Goal: Information Seeking & Learning: Learn about a topic

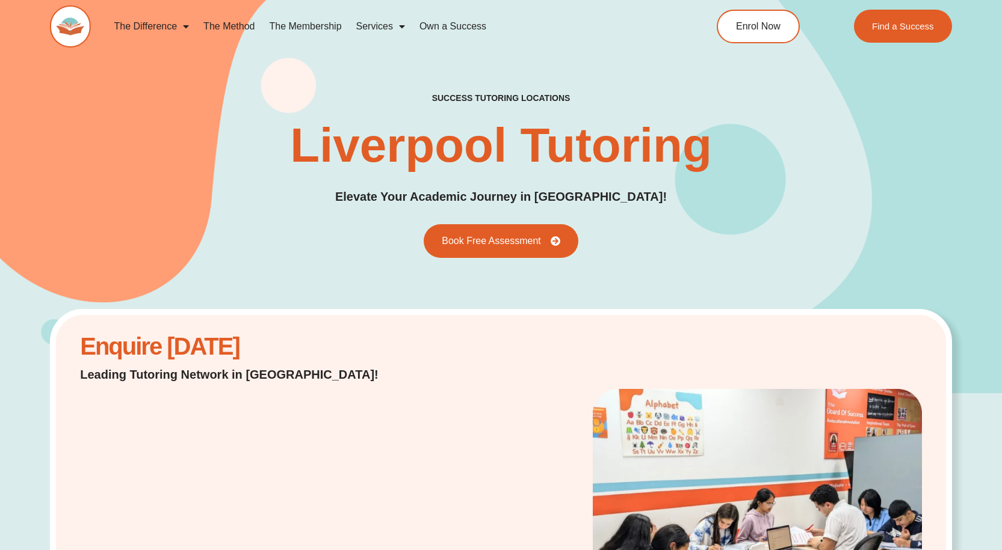
click at [239, 22] on link "The Method" at bounding box center [229, 27] width 66 height 28
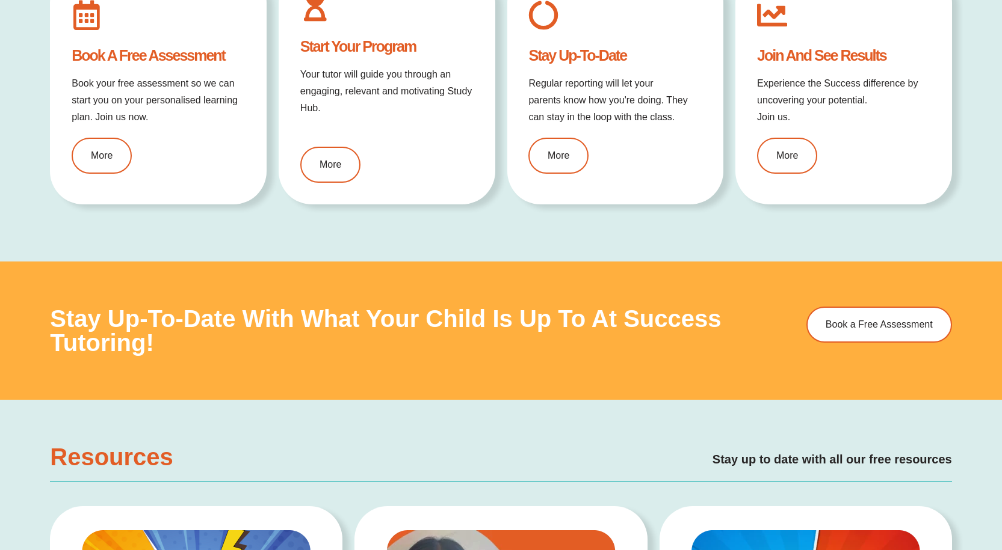
scroll to position [1323, 0]
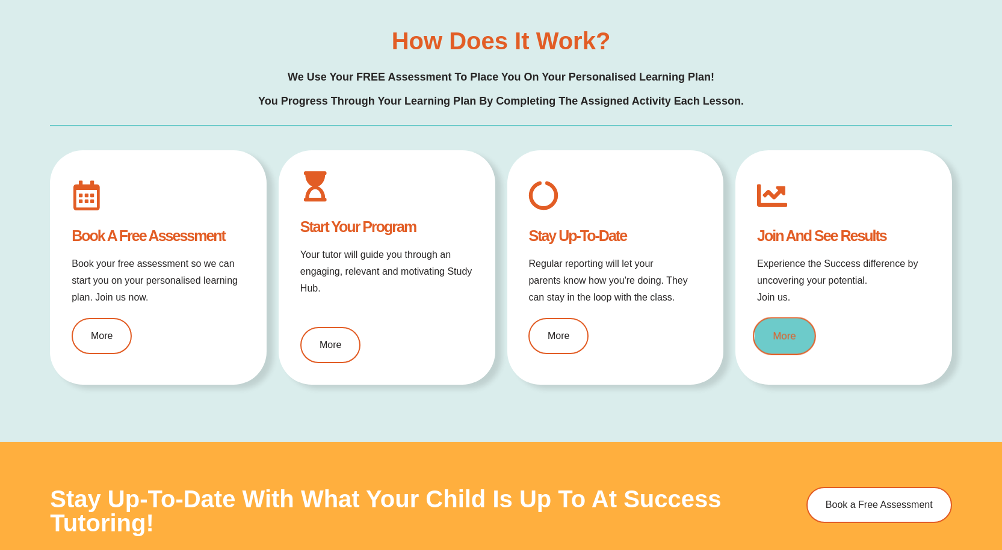
click at [797, 350] on link "More" at bounding box center [783, 337] width 63 height 38
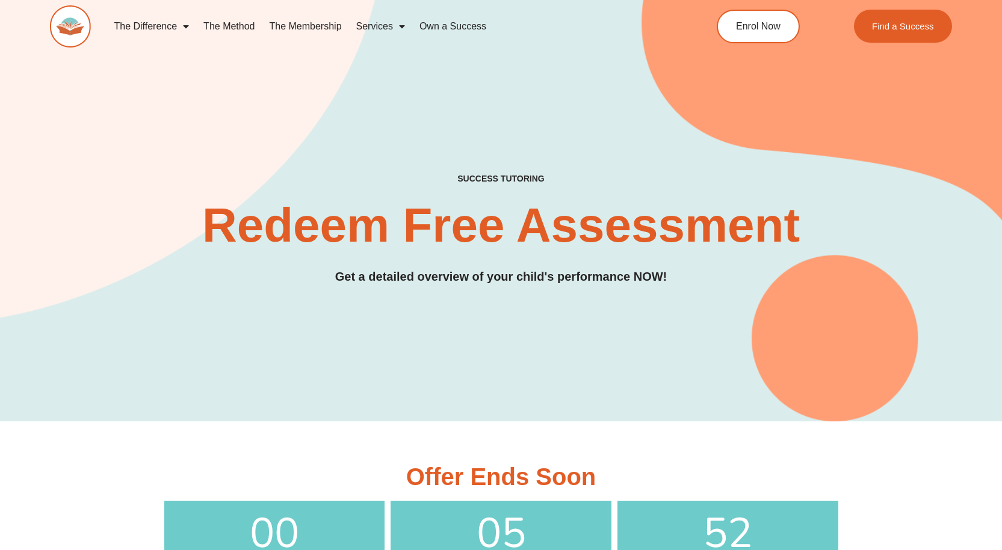
click at [363, 27] on link "Services" at bounding box center [380, 27] width 63 height 28
click at [375, 24] on link "Services" at bounding box center [380, 27] width 63 height 28
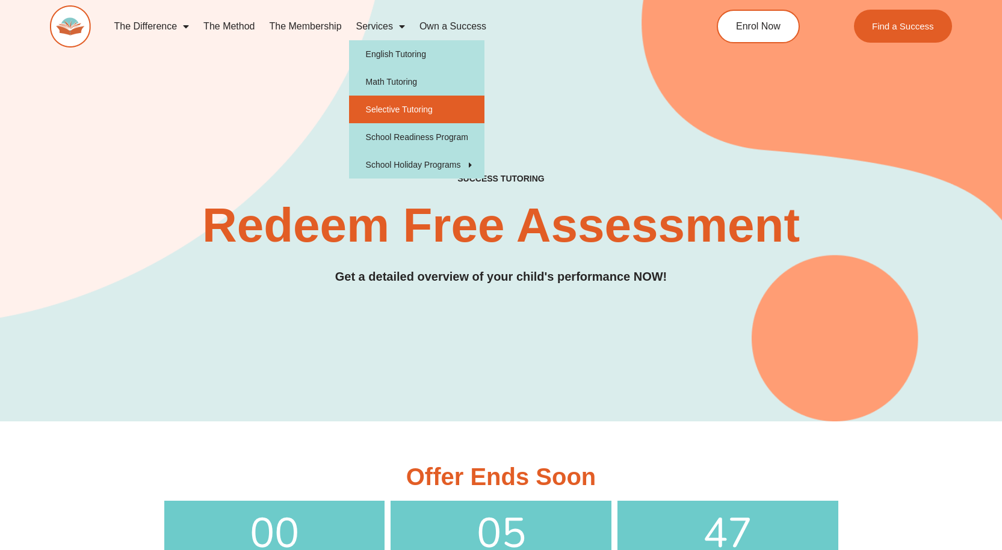
click at [433, 106] on link "Selective Tutoring" at bounding box center [416, 110] width 135 height 28
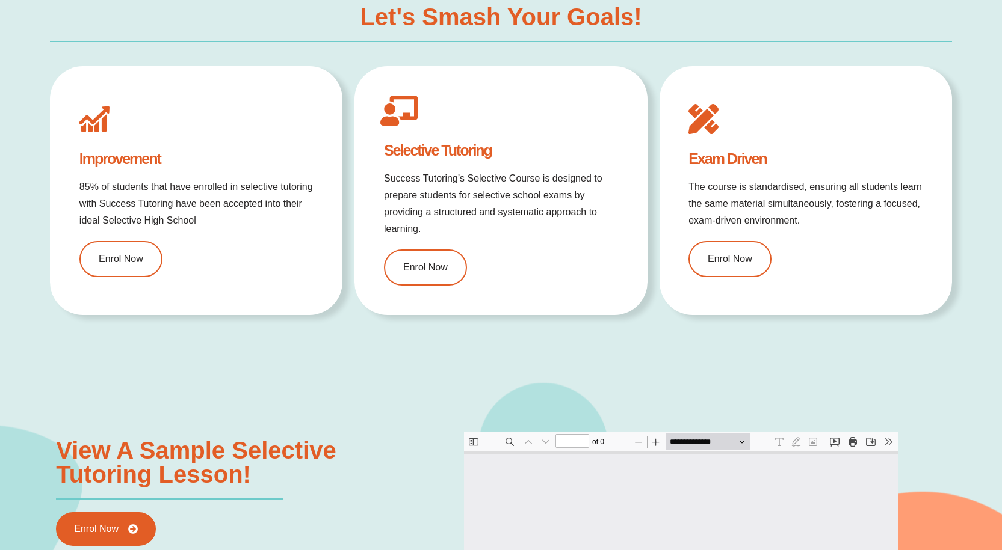
type input "*"
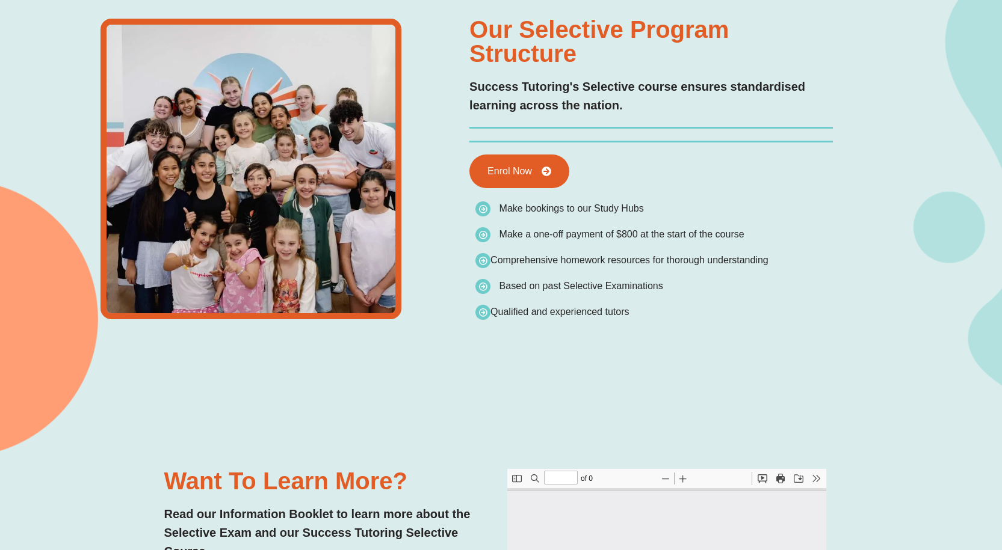
type input "*"
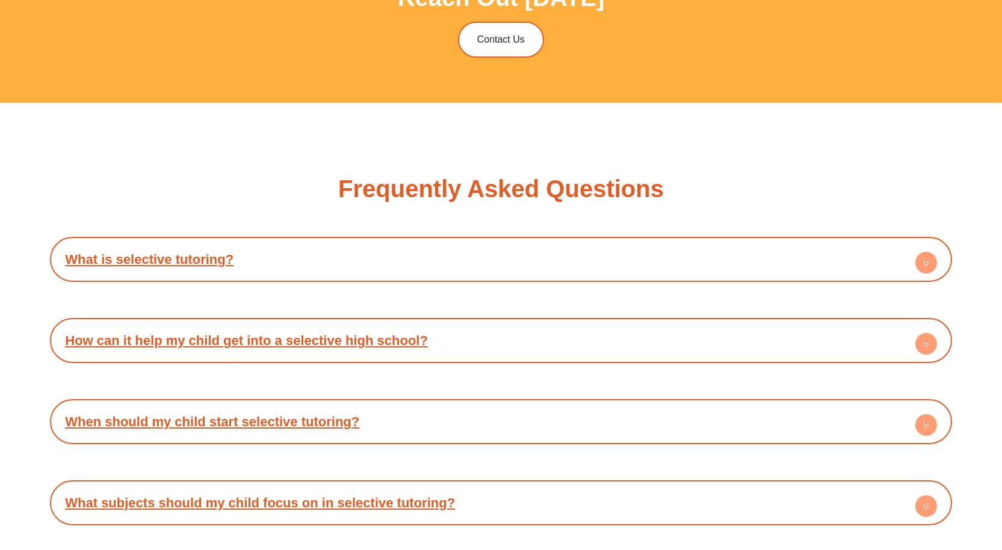
scroll to position [3729, 0]
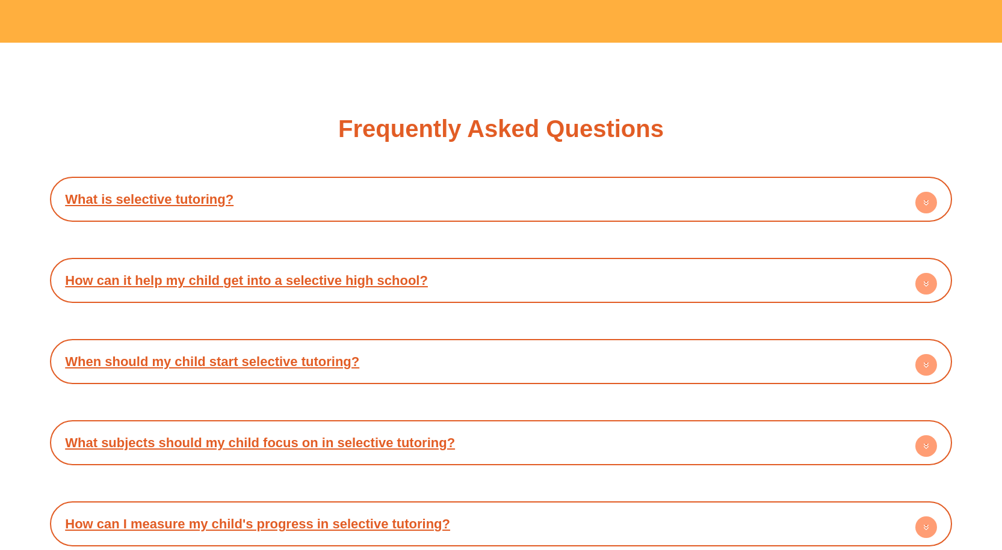
click at [855, 195] on h4 "What is selective tutoring?" at bounding box center [501, 199] width 890 height 33
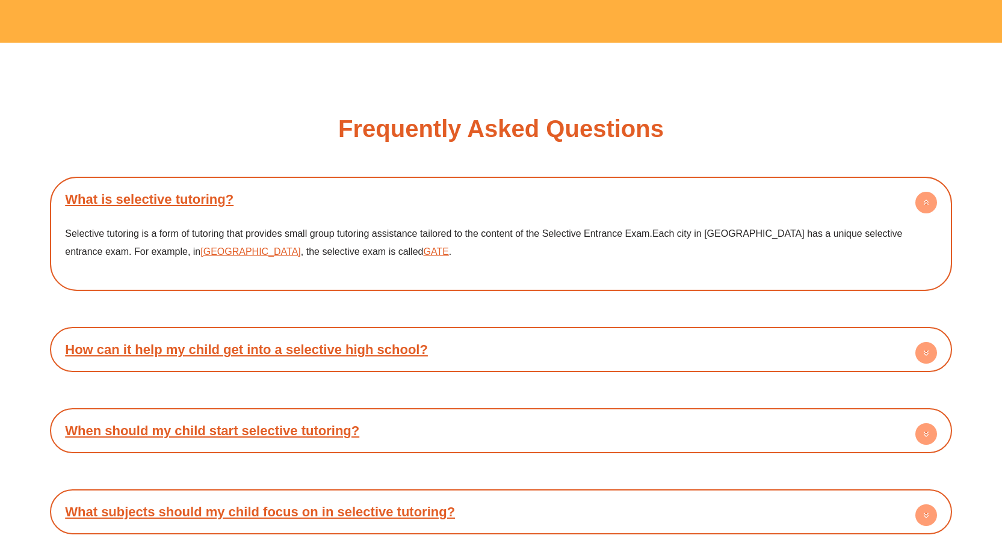
scroll to position [3910, 0]
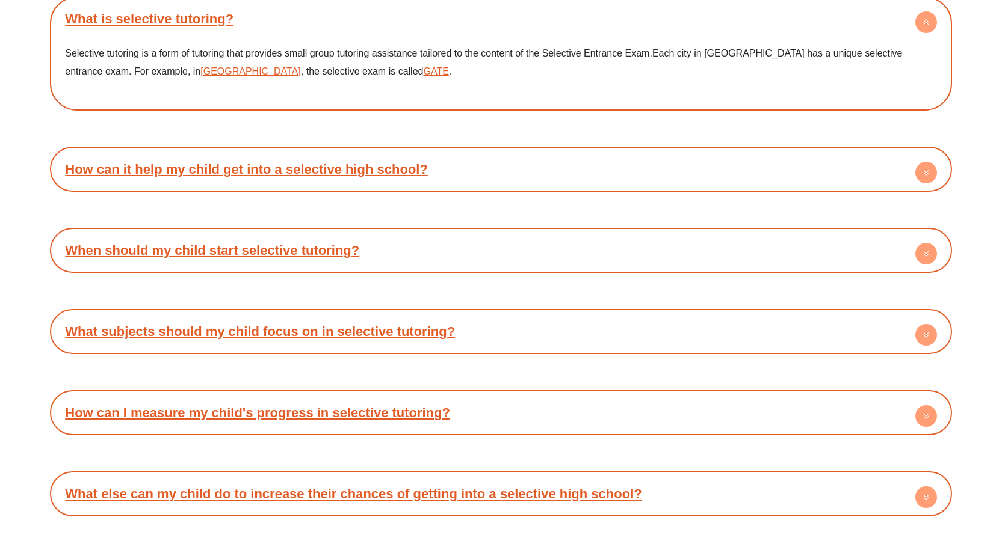
click at [555, 245] on h4 "When should my child start selective tutoring?" at bounding box center [501, 250] width 890 height 33
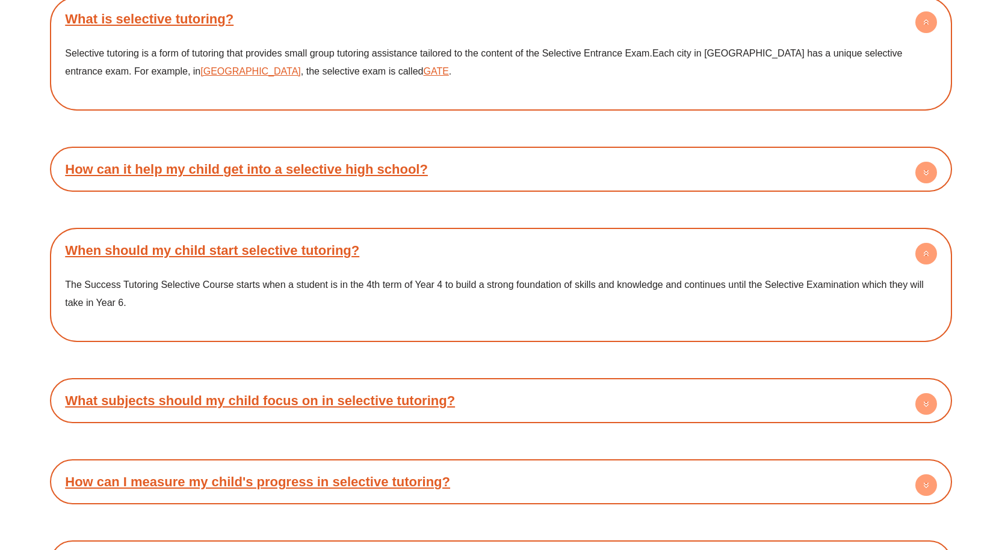
scroll to position [4030, 0]
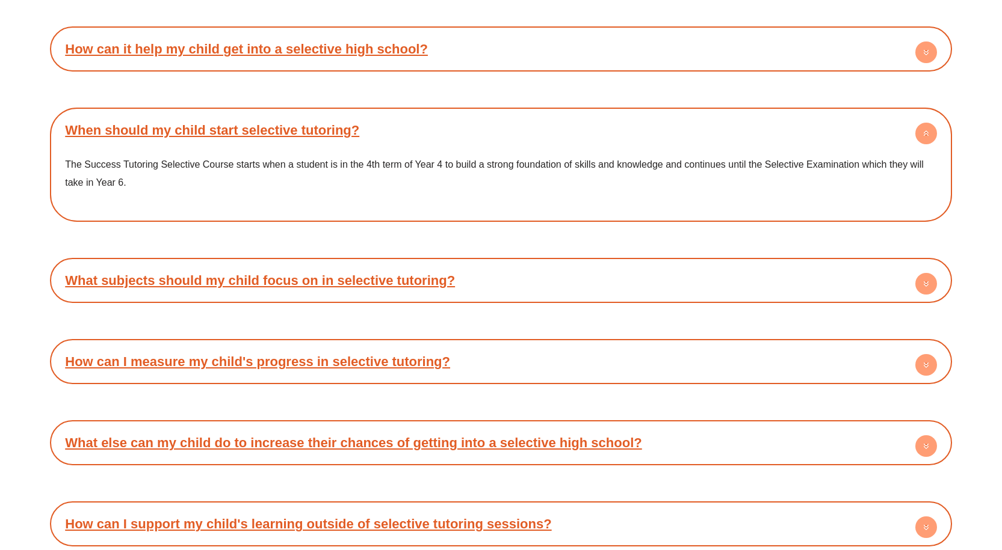
click at [609, 285] on h4 "What subjects should my child focus on in selective tutoring?" at bounding box center [501, 280] width 890 height 33
click at [611, 270] on h4 "What subjects should my child focus on in selective tutoring?" at bounding box center [501, 280] width 890 height 33
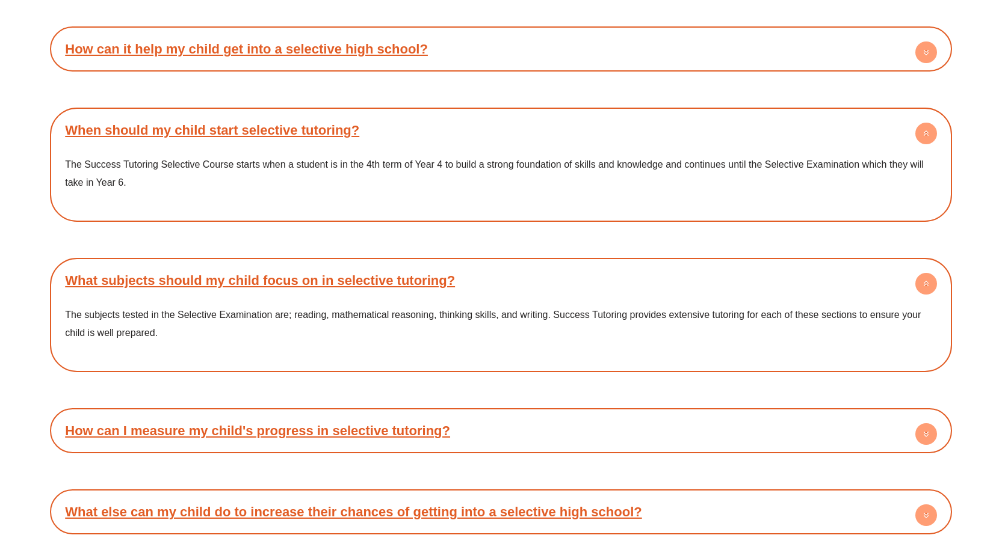
scroll to position [4150, 0]
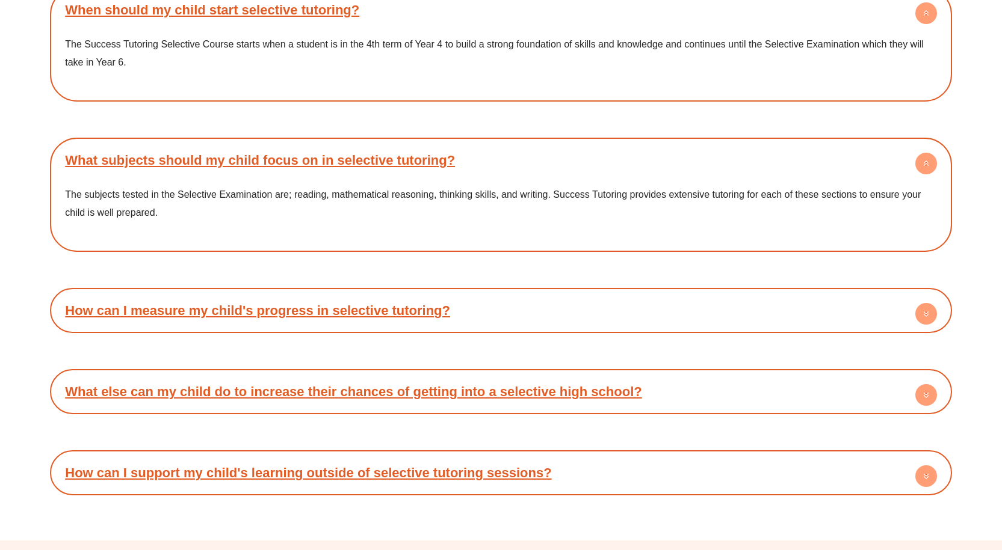
click at [537, 304] on h4 "How can I measure my child's progress in selective tutoring?" at bounding box center [501, 310] width 890 height 33
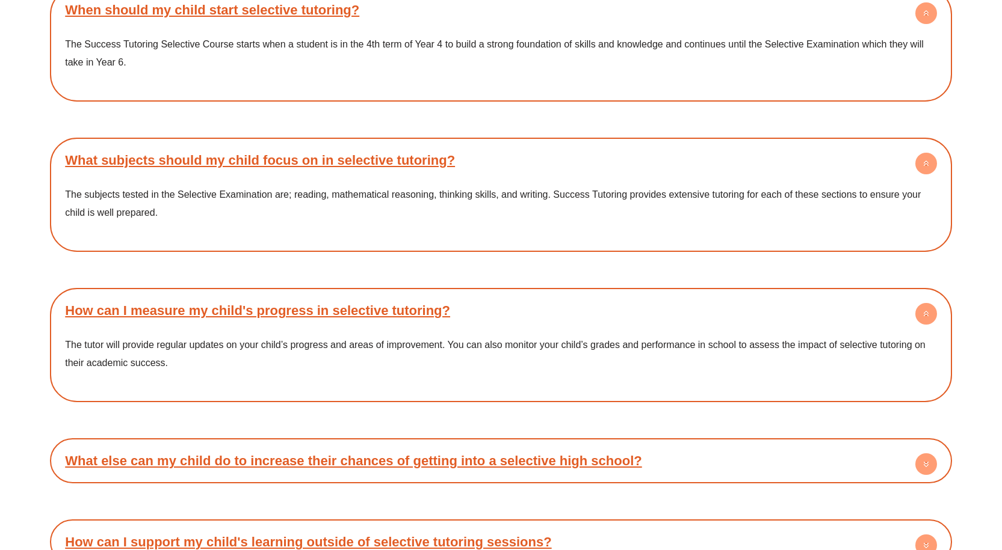
scroll to position [4271, 0]
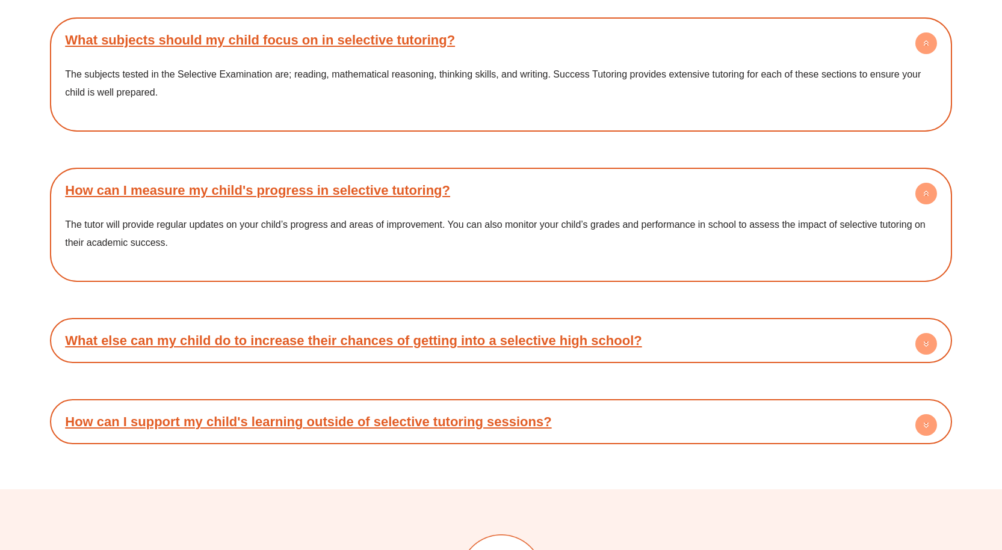
click at [688, 339] on h4 "What else can my child do to increase their chances of getting into a selective…" at bounding box center [501, 340] width 890 height 33
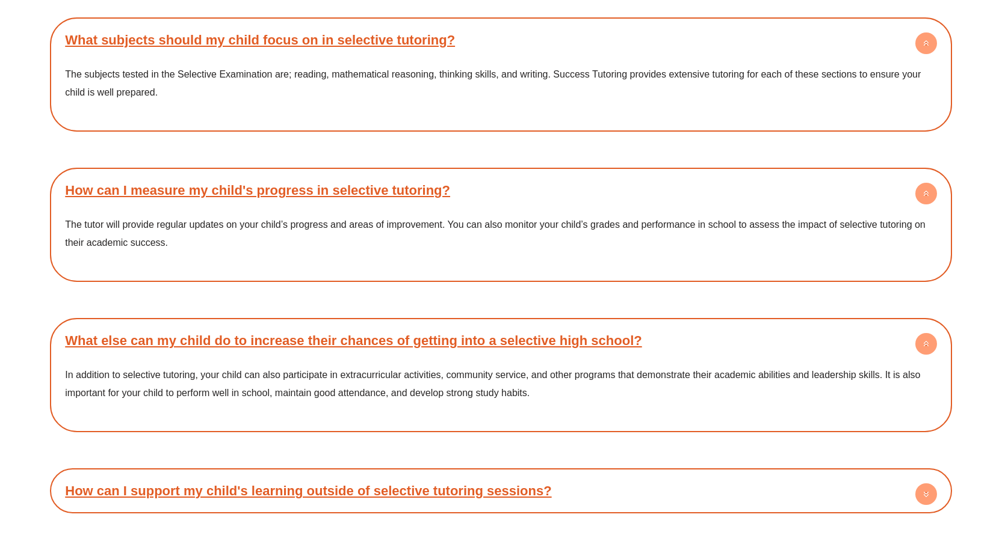
scroll to position [4451, 0]
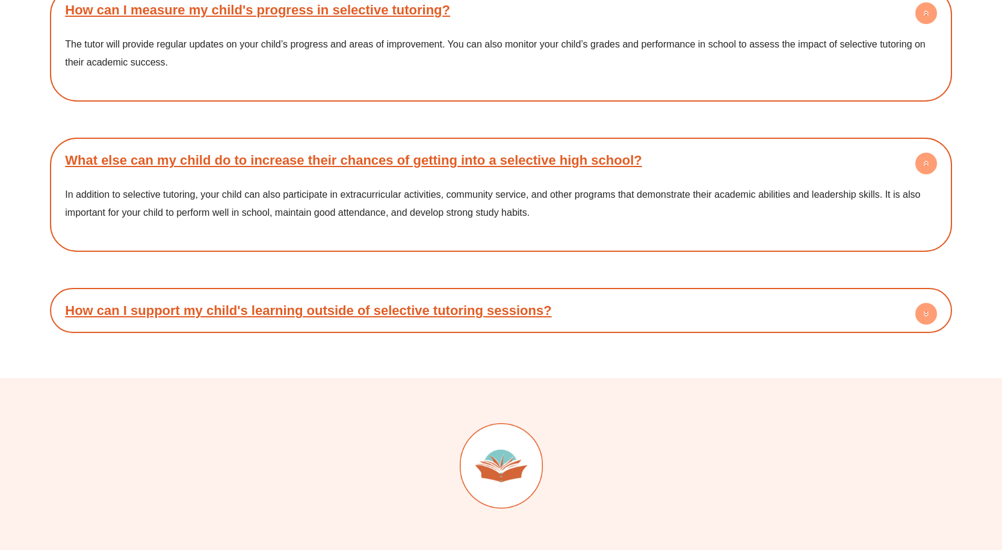
click at [728, 309] on h4 "How can I support my child's learning outside of selective tutoring sessions?" at bounding box center [501, 310] width 890 height 33
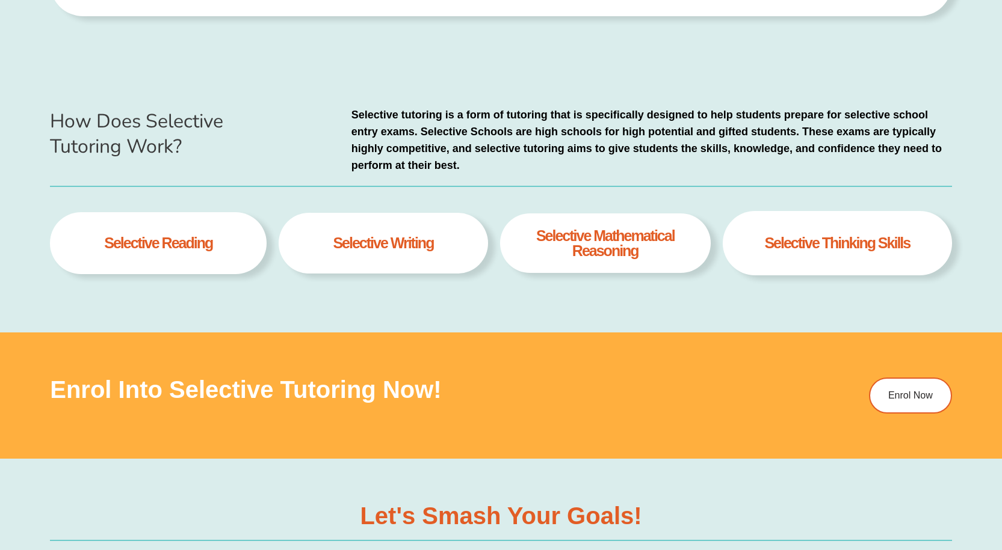
scroll to position [456, 0]
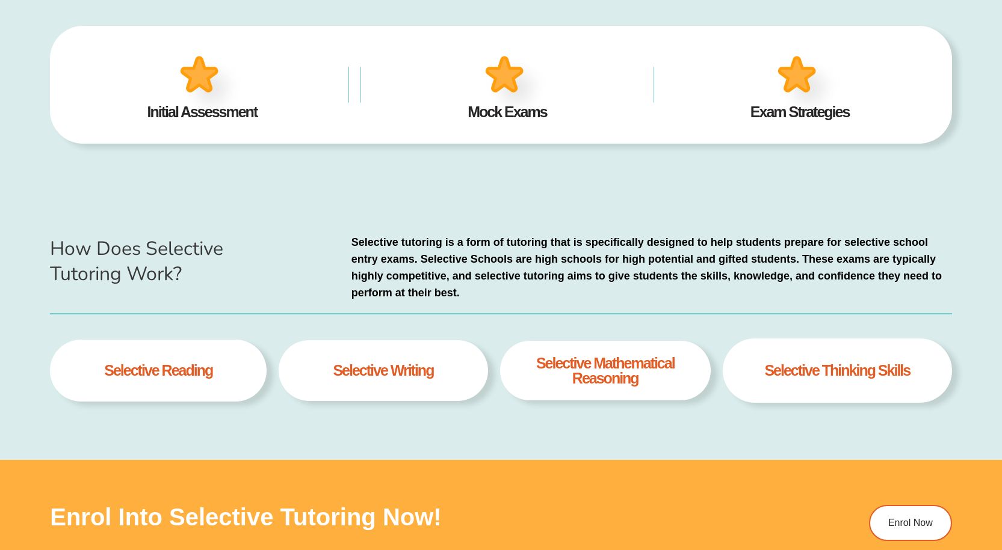
drag, startPoint x: 991, startPoint y: 65, endPoint x: 999, endPoint y: -16, distance: 80.9
